Goal: Task Accomplishment & Management: Use online tool/utility

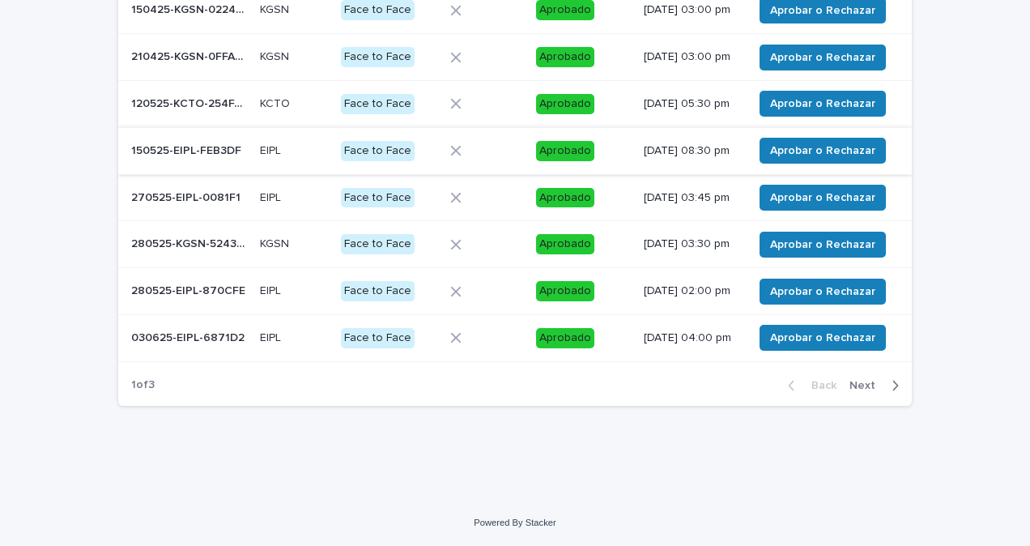
scroll to position [369, 0]
click at [893, 384] on icon "button" at bounding box center [896, 385] width 6 height 10
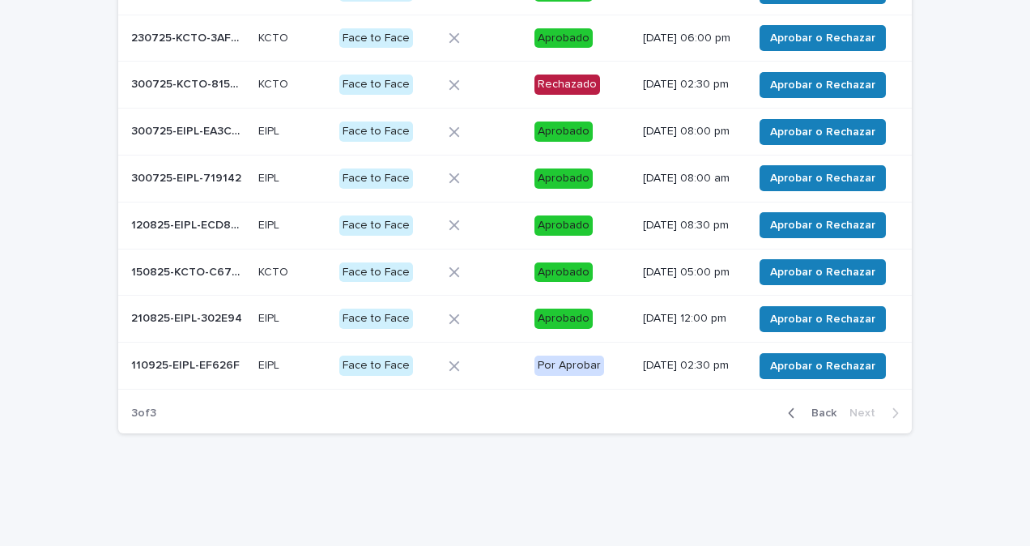
scroll to position [243, 0]
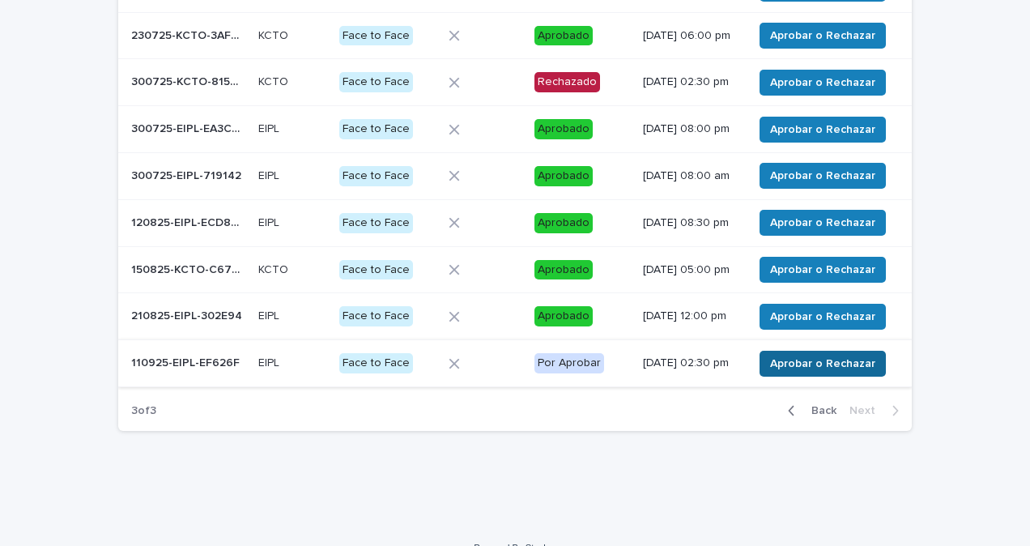
click at [779, 372] on span "Aprobar o Rechazar" at bounding box center [822, 363] width 105 height 16
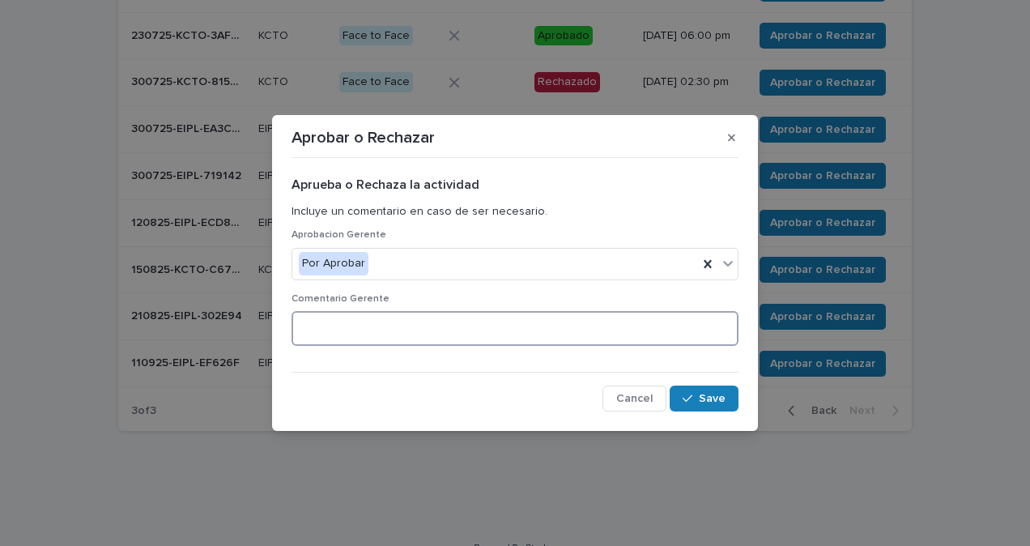
click at [442, 331] on textarea at bounding box center [514, 328] width 447 height 34
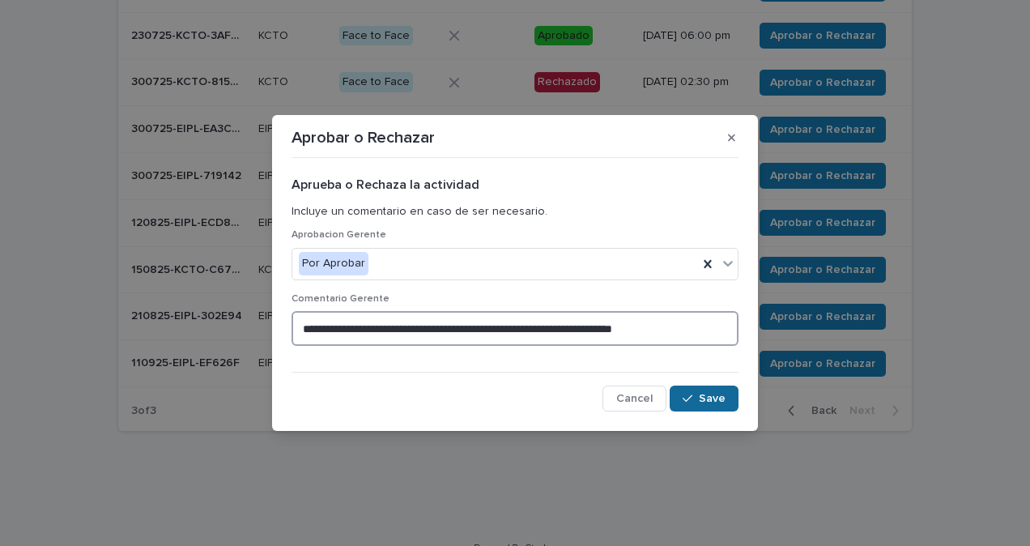
type textarea "**********"
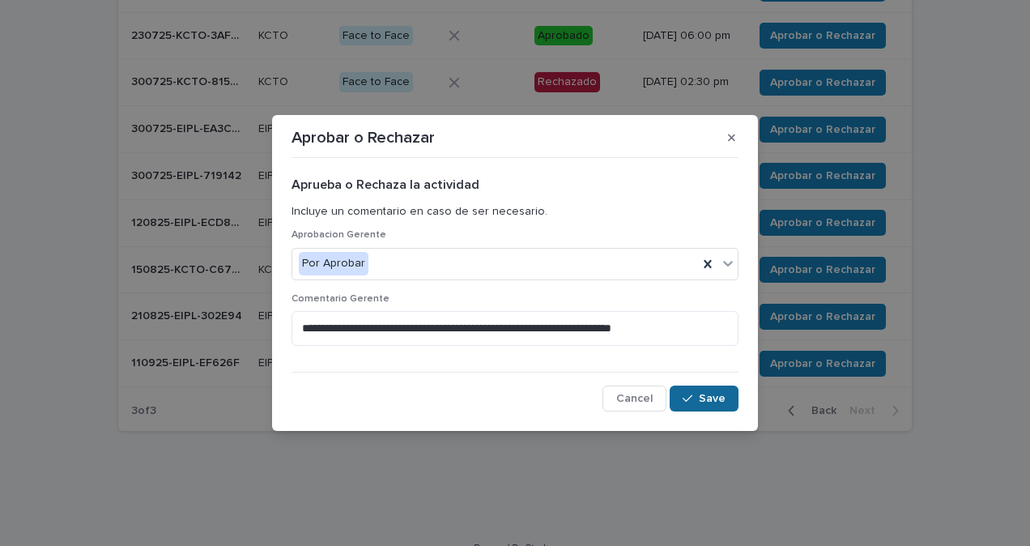
click at [716, 393] on span "Save" at bounding box center [712, 398] width 27 height 11
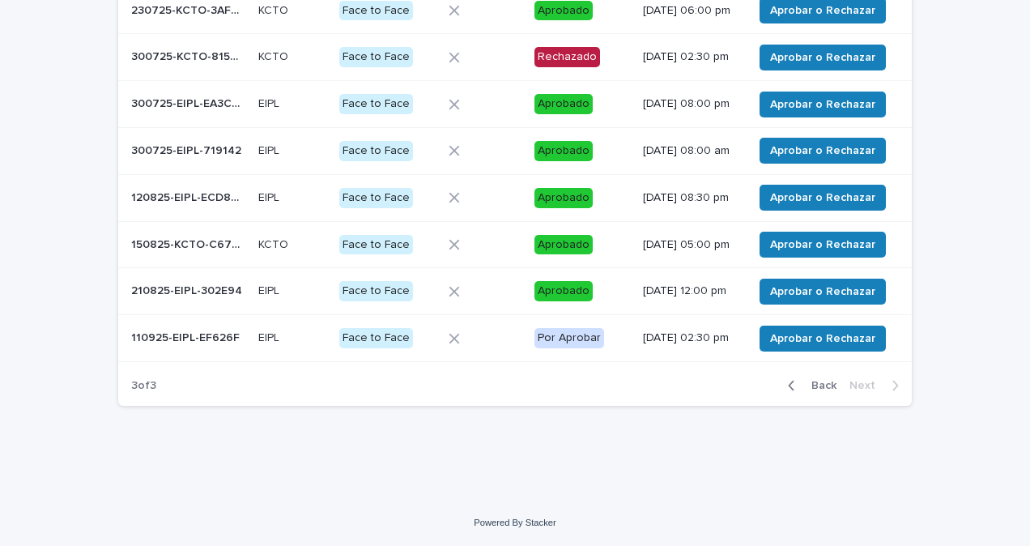
scroll to position [286, 0]
click at [793, 346] on span "Aprobar o Rechazar" at bounding box center [822, 338] width 105 height 16
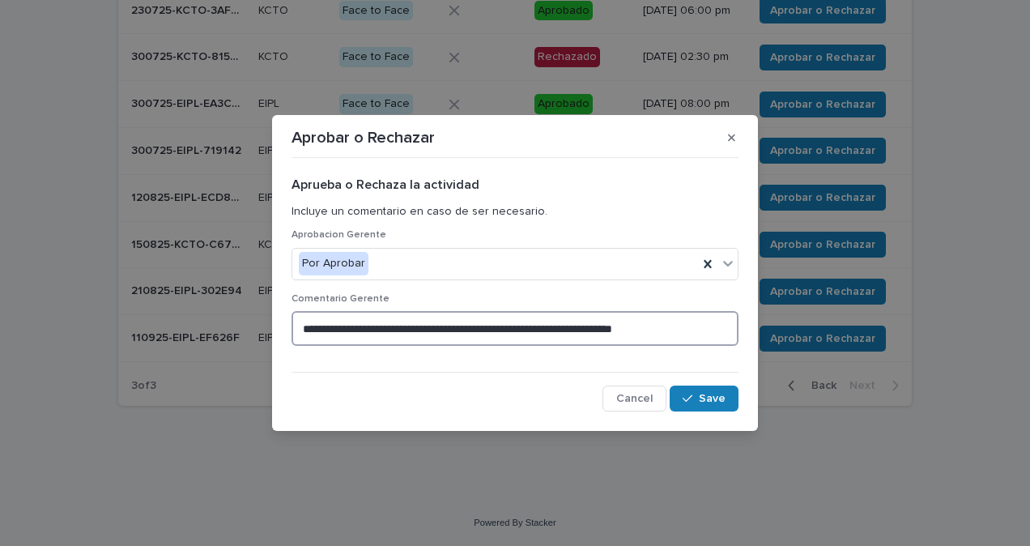
click at [420, 328] on textarea "**********" at bounding box center [514, 328] width 447 height 34
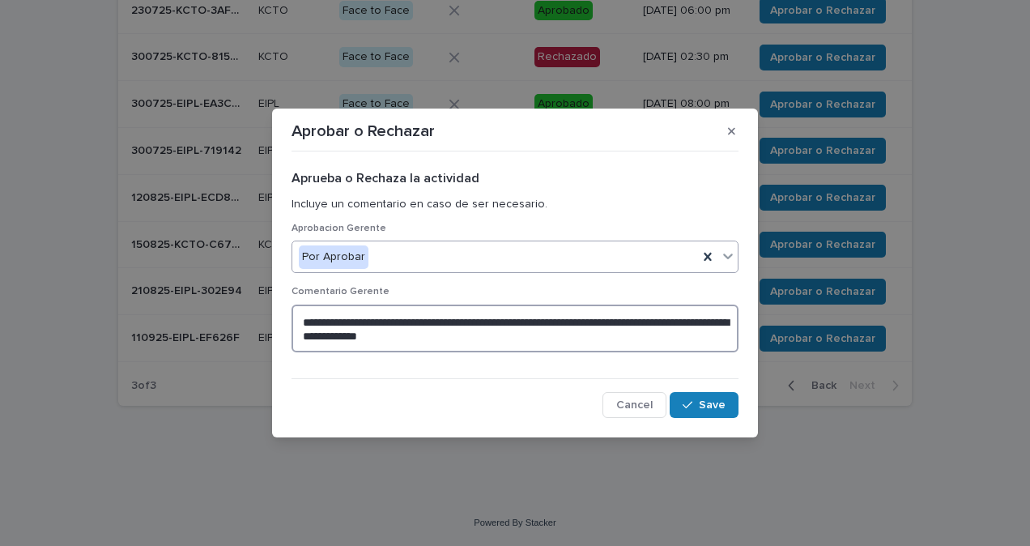
type textarea "**********"
click at [728, 256] on icon at bounding box center [728, 256] width 16 height 16
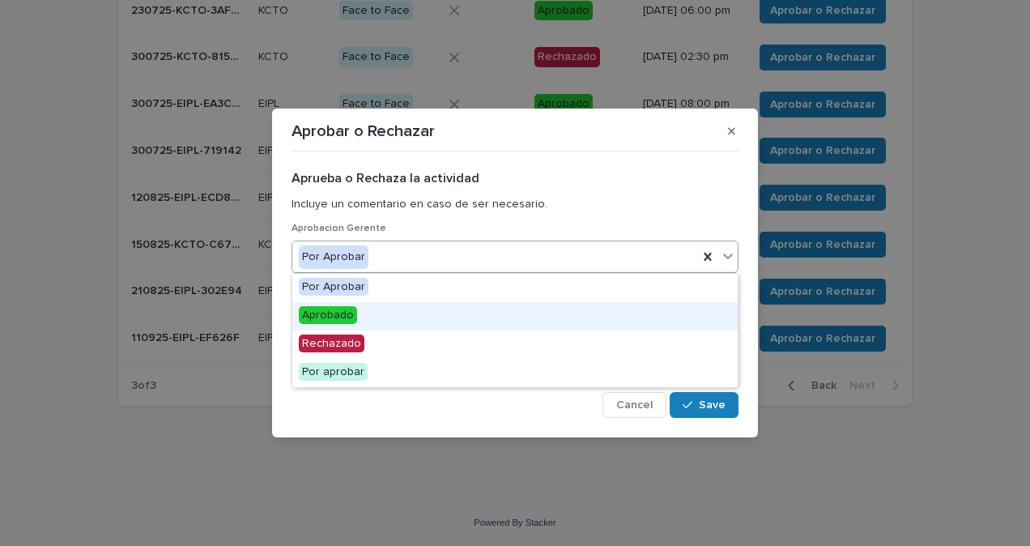
click at [352, 317] on span "Aprobado" at bounding box center [328, 315] width 58 height 18
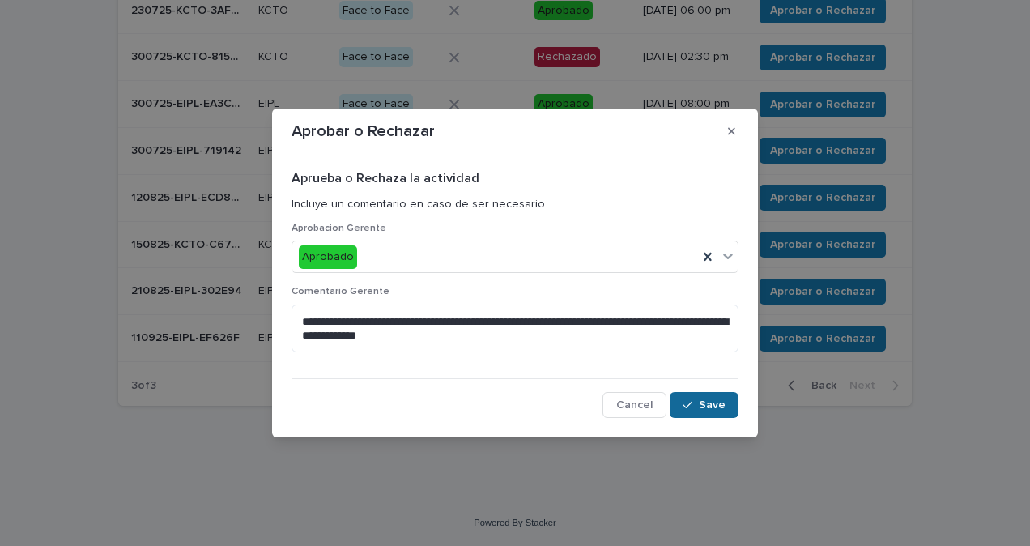
click at [723, 405] on span "Save" at bounding box center [712, 404] width 27 height 11
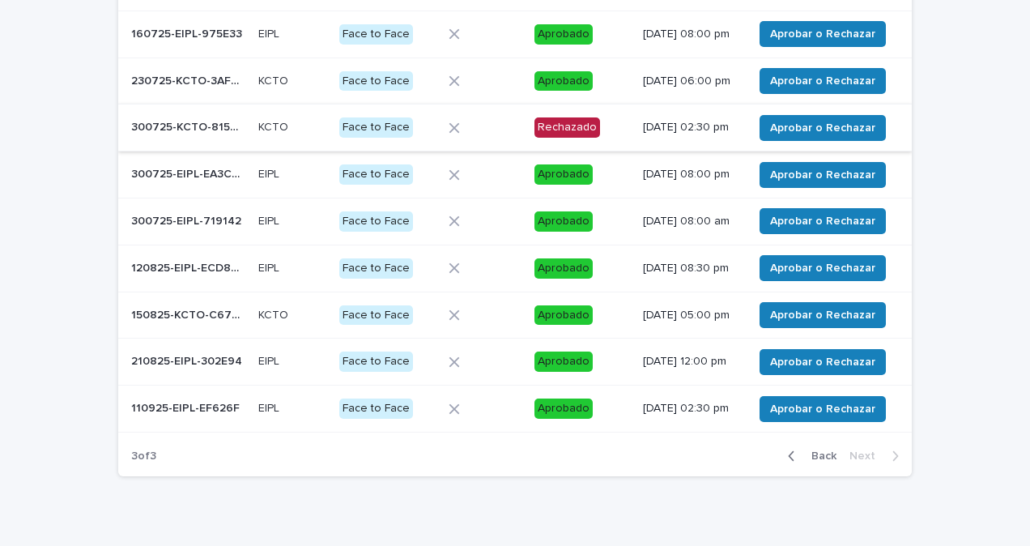
scroll to position [198, 0]
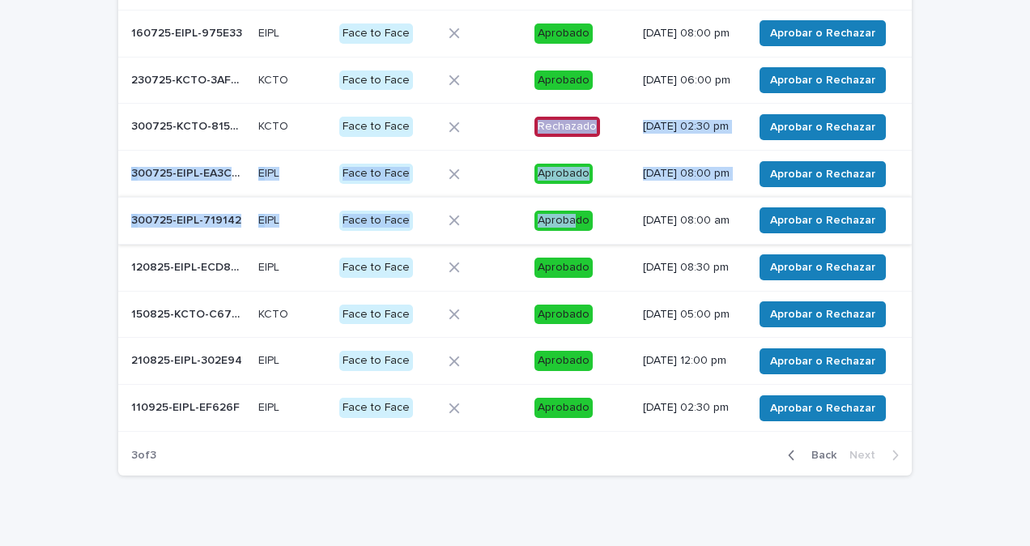
drag, startPoint x: 567, startPoint y: 117, endPoint x: 564, endPoint y: 240, distance: 123.1
click at [564, 240] on tbody "160725-EIPL-975E33 160725-EIPL-975E33 EIPL EIPL Face to Face Aprobado [DATE] 08…" at bounding box center [514, 220] width 793 height 421
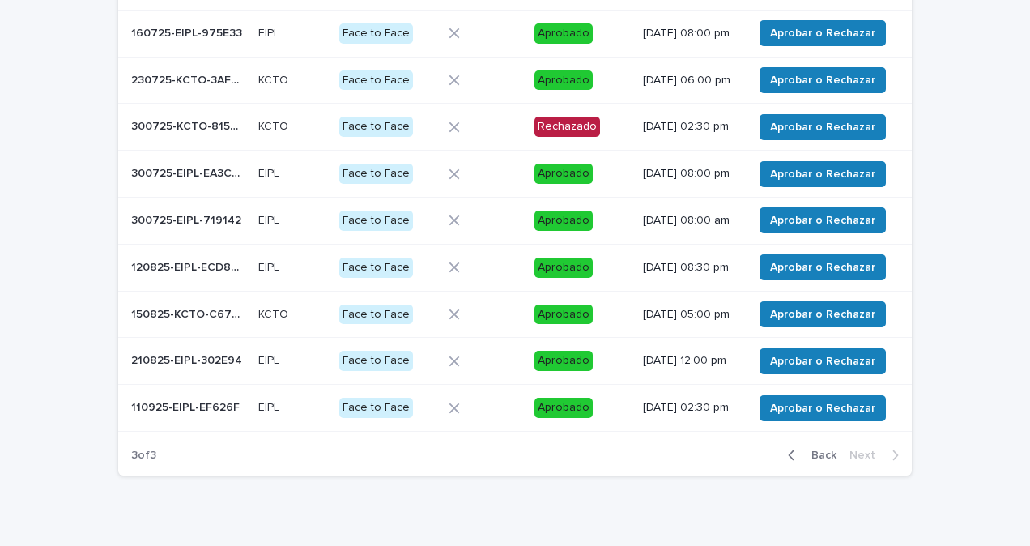
click at [491, 475] on div "3 of 3 Back Next" at bounding box center [514, 455] width 793 height 40
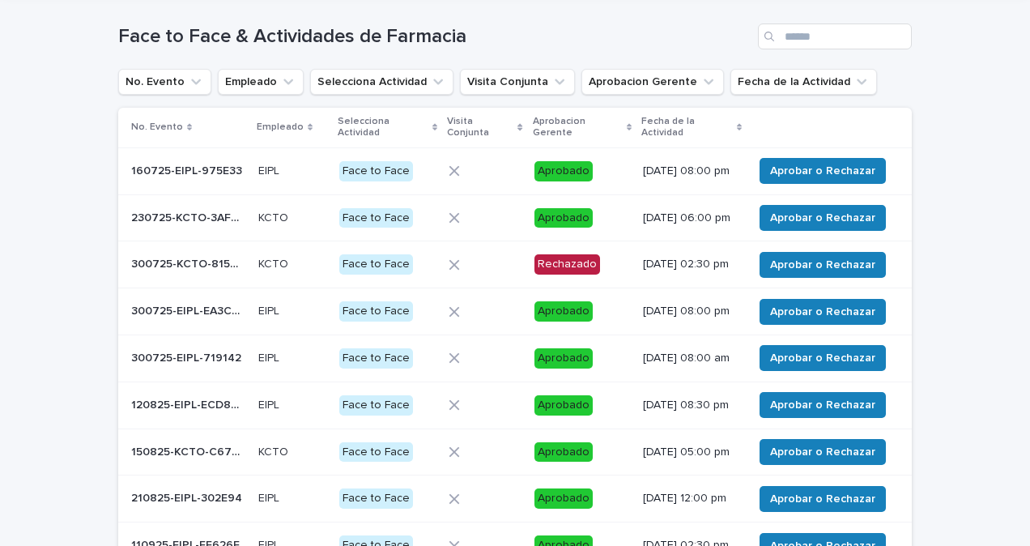
scroll to position [56, 0]
